Goal: Transaction & Acquisition: Purchase product/service

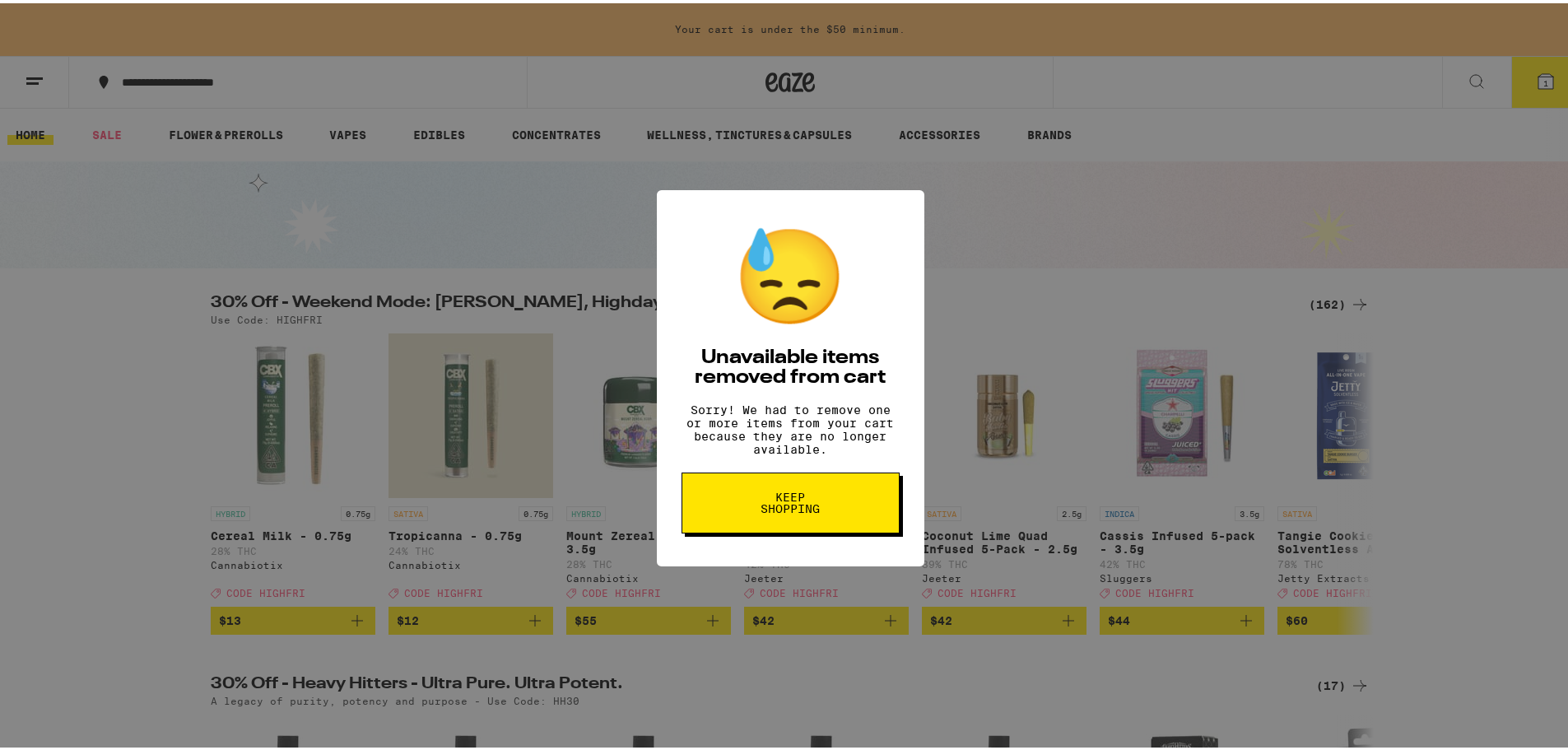
click at [847, 523] on button "Keep Shopping" at bounding box center [790, 499] width 218 height 61
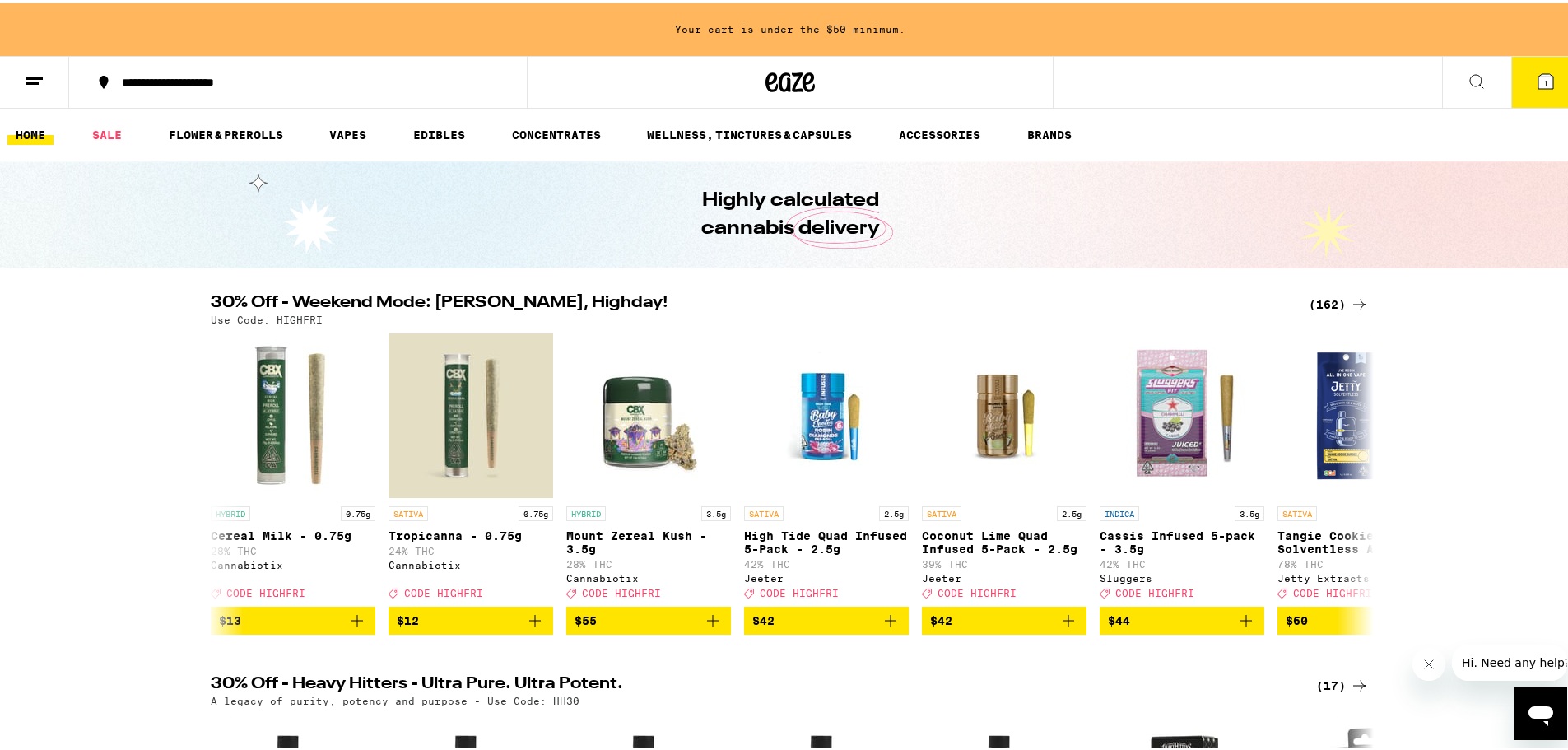
click at [1530, 95] on button "1" at bounding box center [1545, 79] width 69 height 51
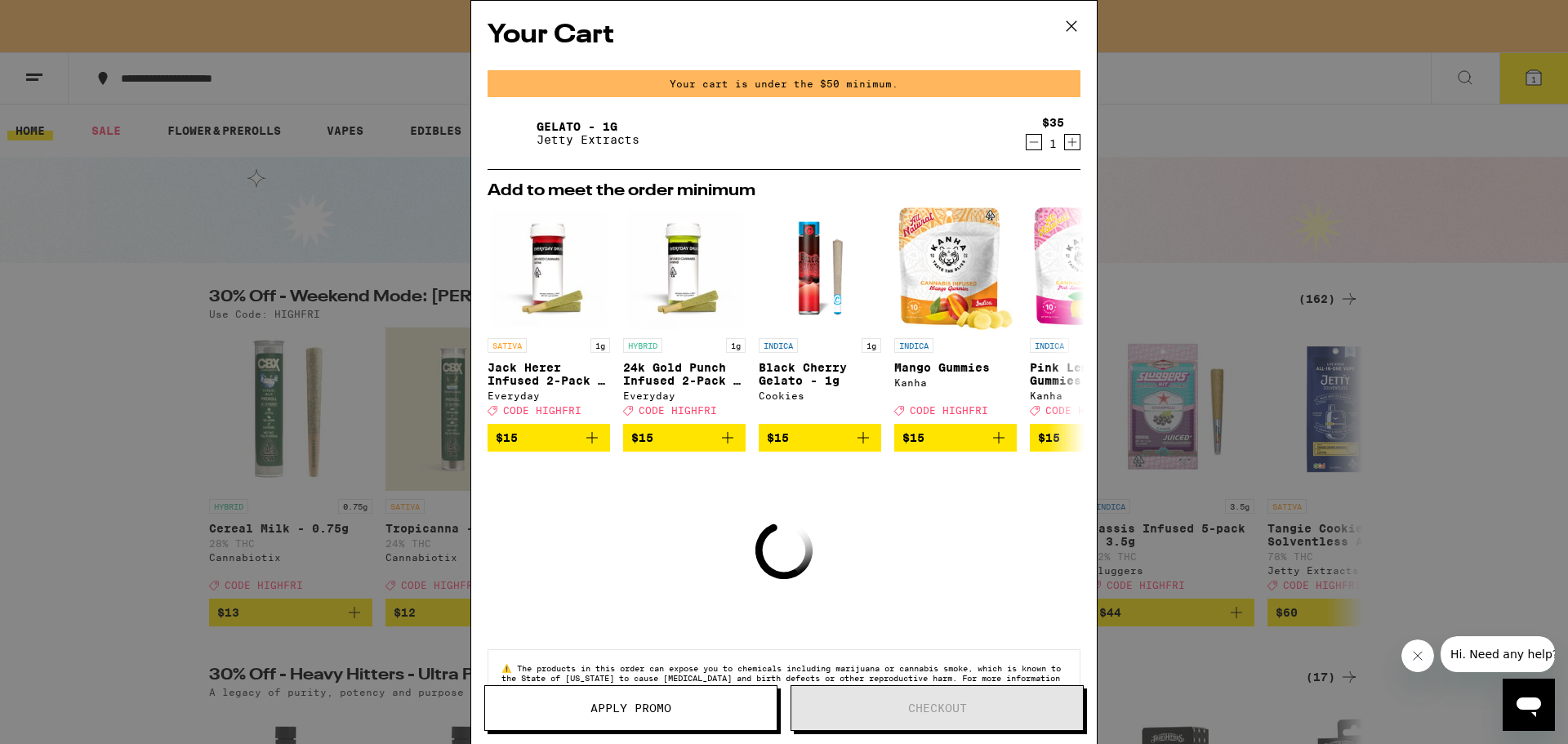
click at [1026, 139] on icon "Decrement" at bounding box center [1034, 143] width 15 height 20
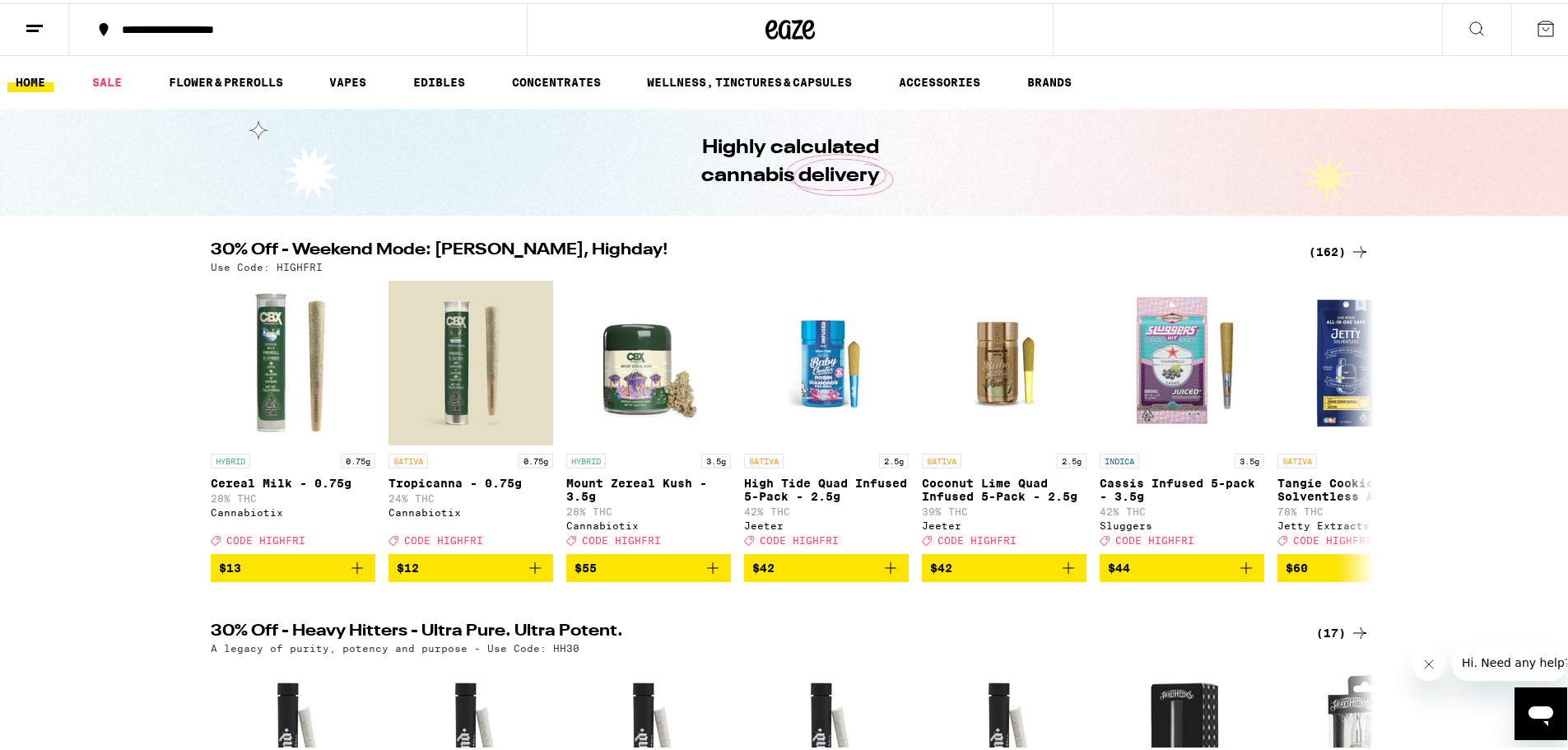
click at [1319, 241] on div "(162)" at bounding box center [1339, 249] width 61 height 20
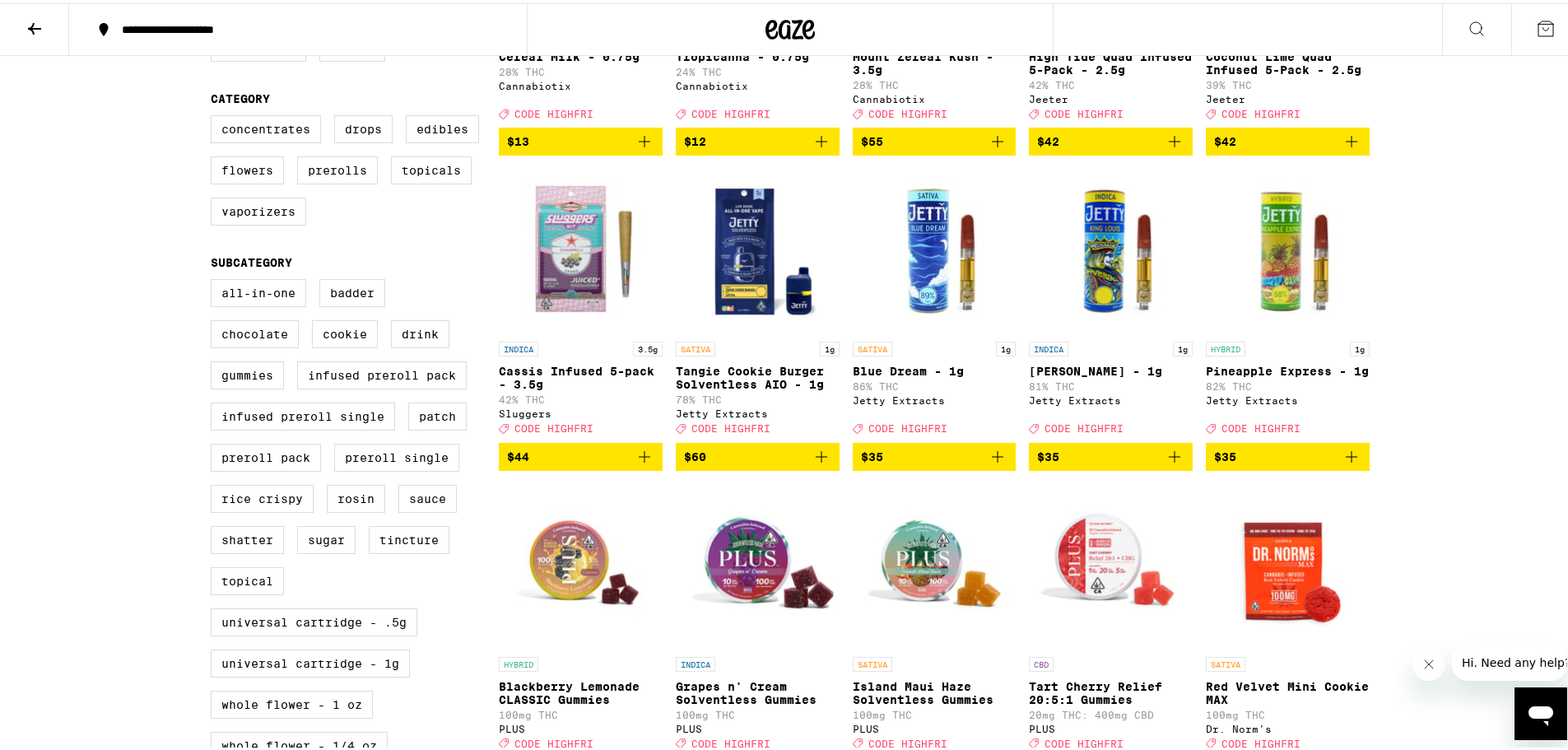
scroll to position [412, 0]
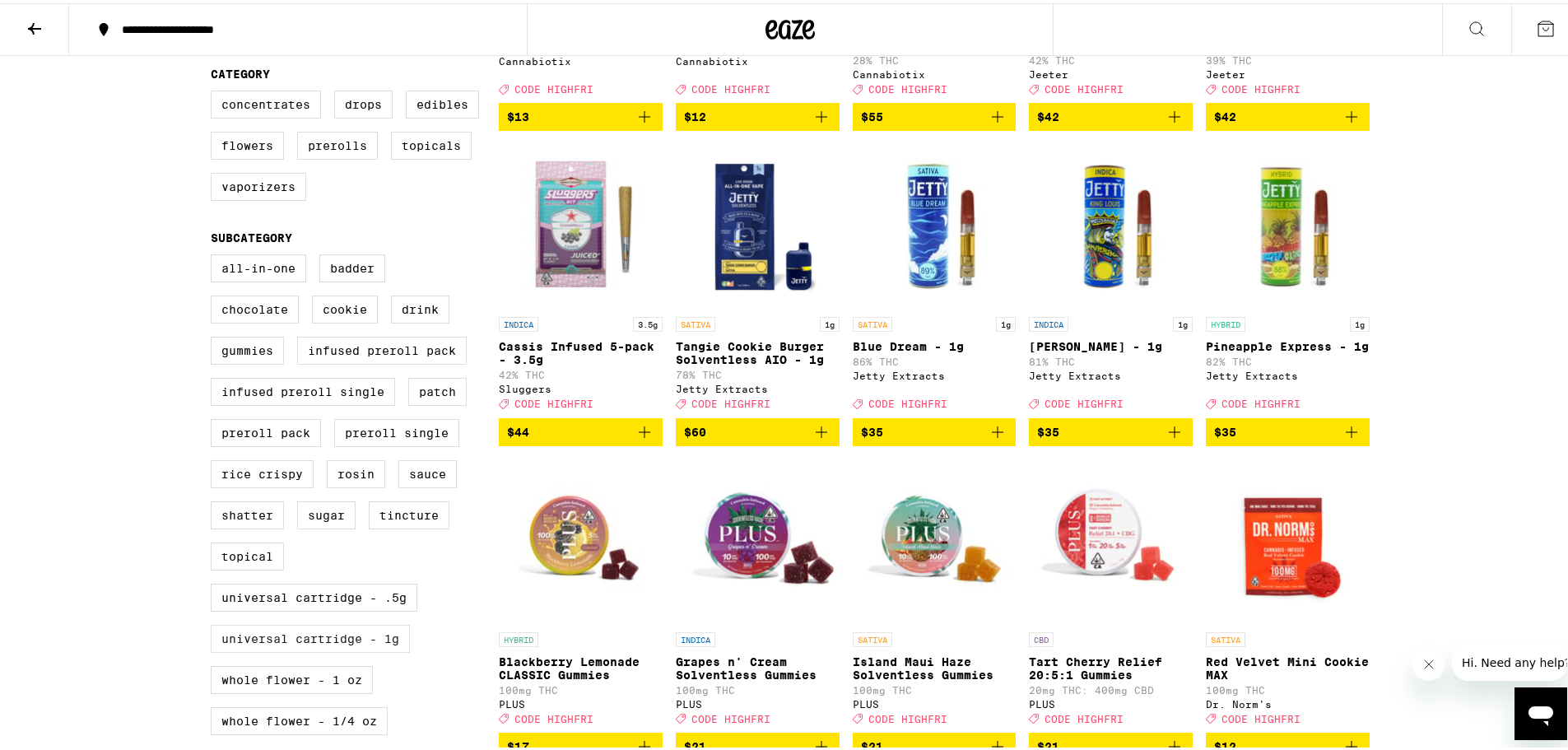
click at [337, 650] on label "Universal Cartridge - 1g" at bounding box center [310, 636] width 200 height 28
click at [215, 255] on input "Universal Cartridge - 1g" at bounding box center [214, 254] width 1 height 1
checkbox input "true"
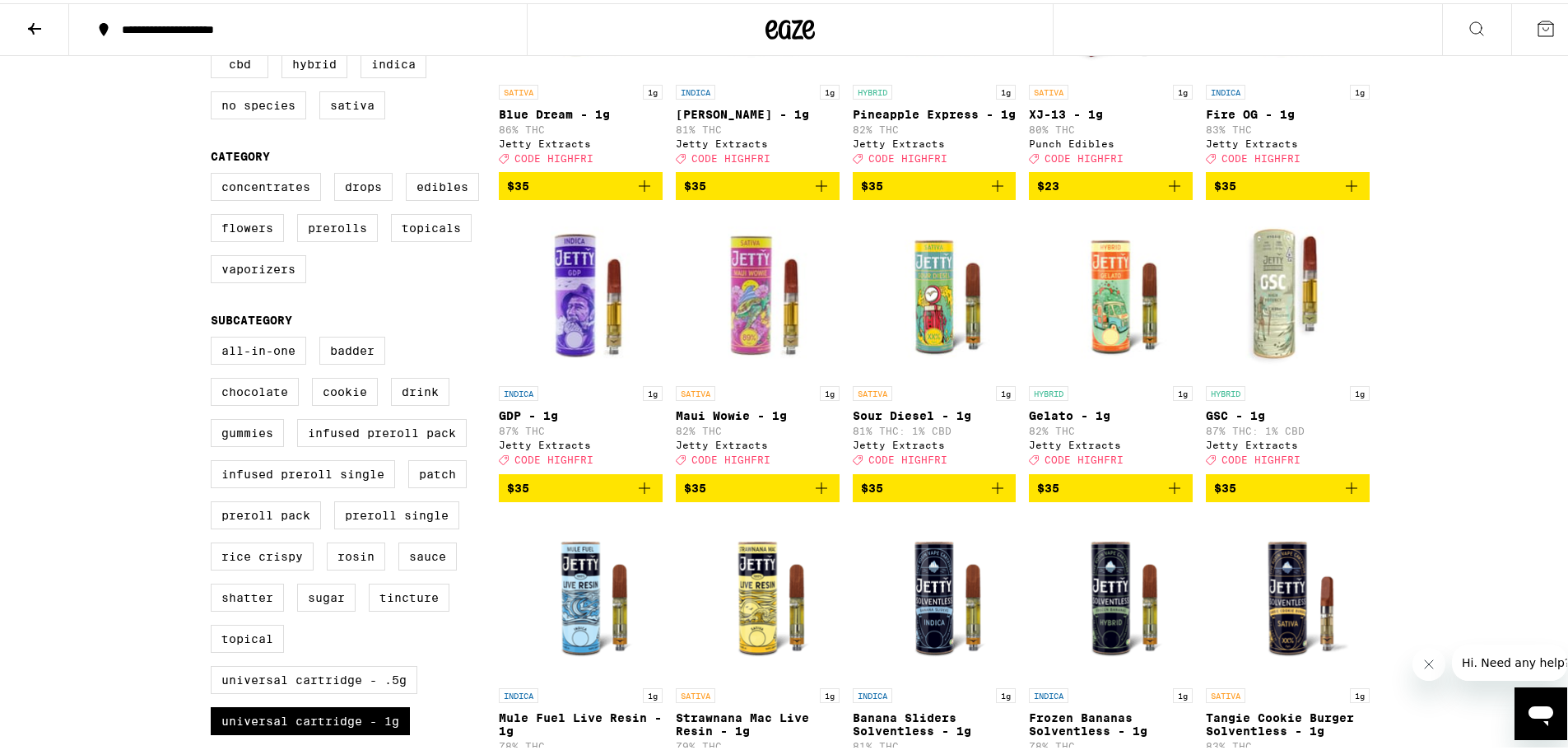
scroll to position [83, 0]
